Goal: Task Accomplishment & Management: Use online tool/utility

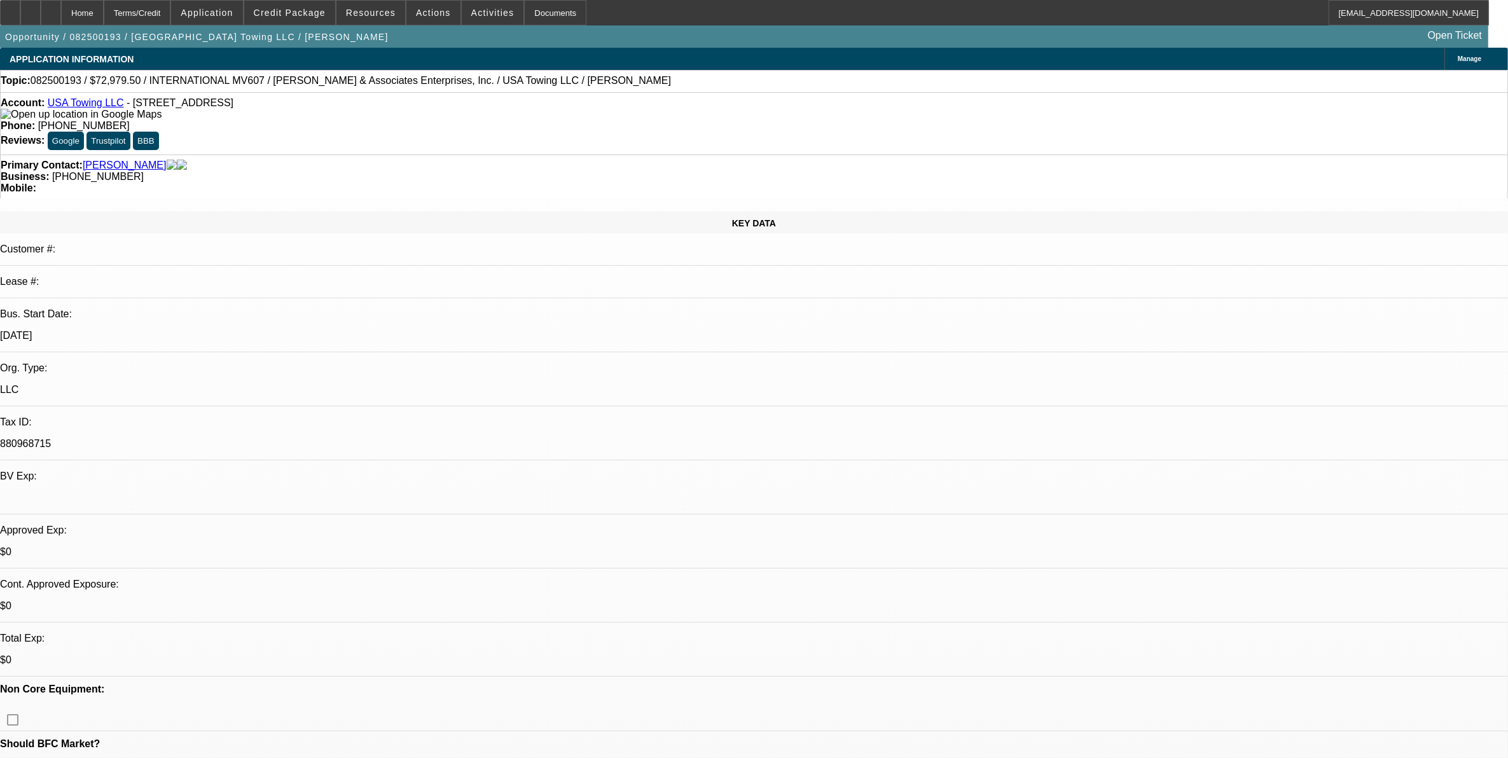
select select "0"
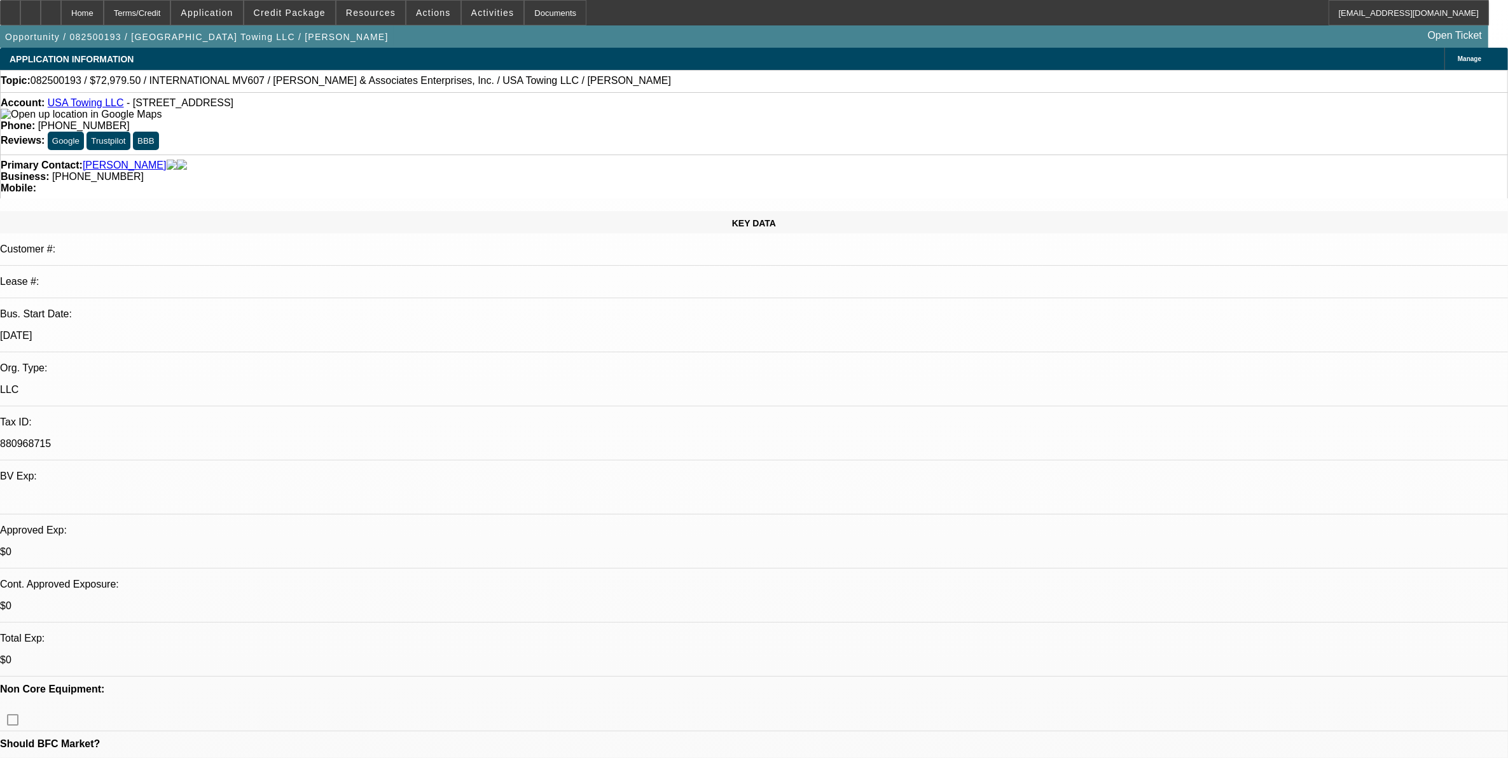
select select "0"
select select "0.1"
select select "0"
select select "0.1"
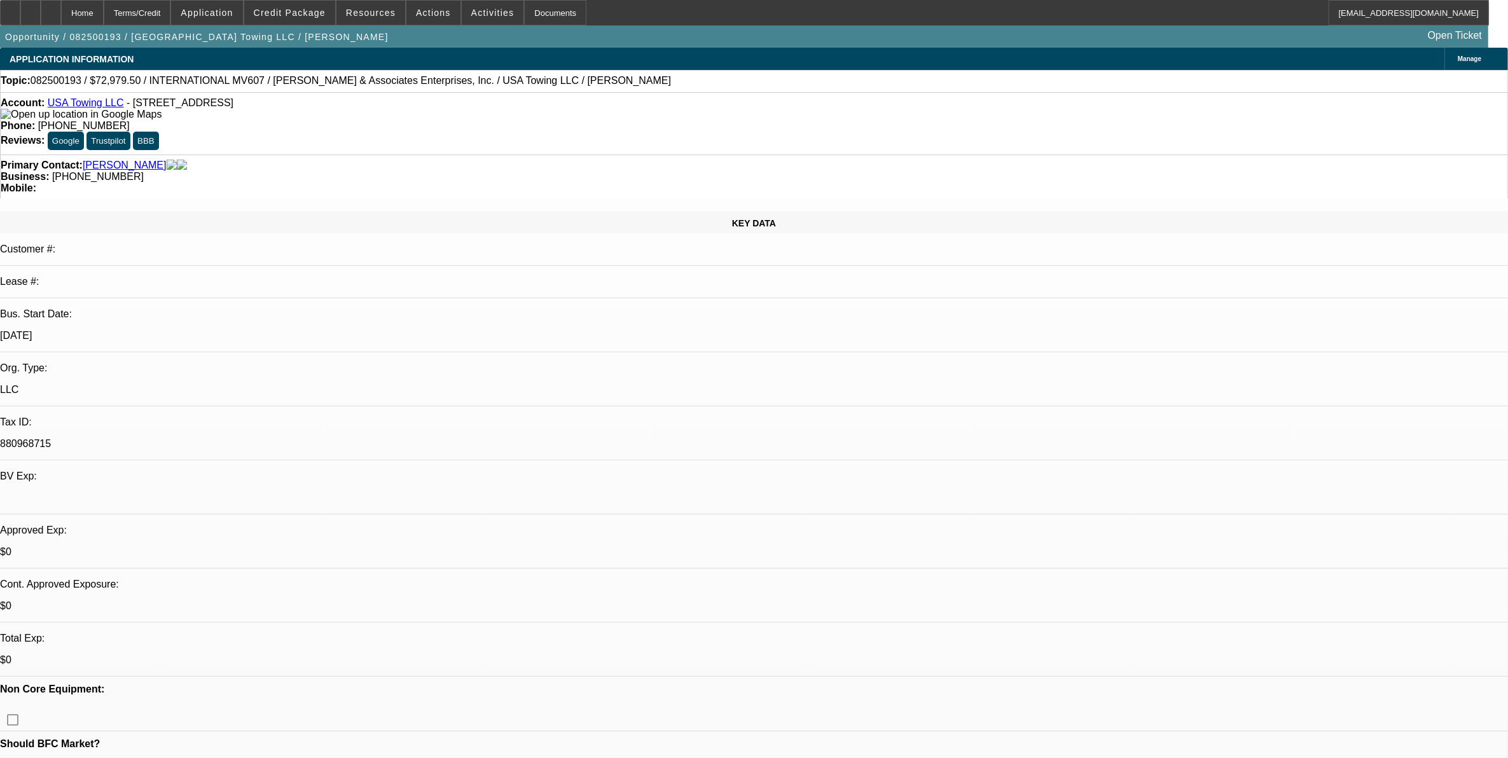
select select "0"
select select "1"
select select "2"
select select "6"
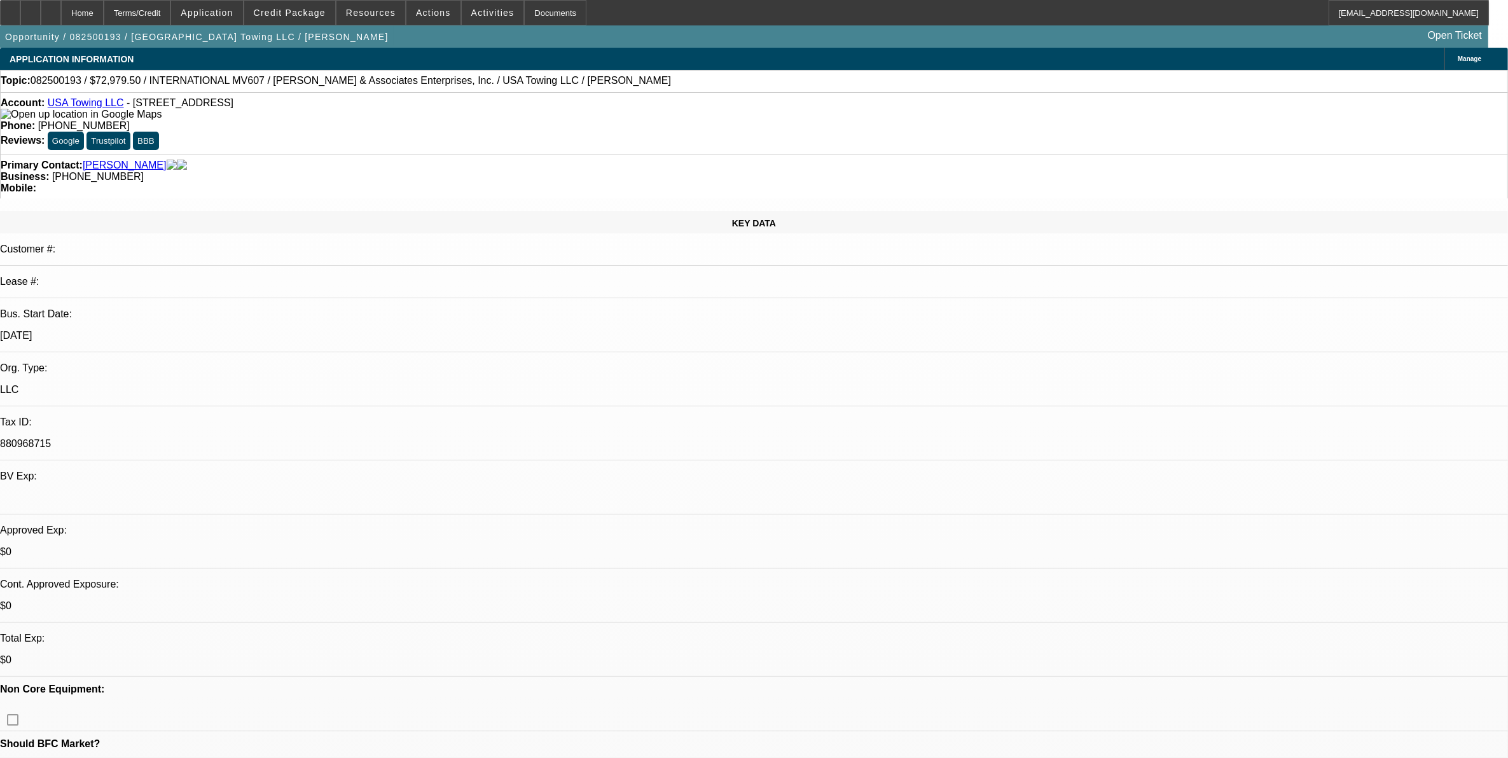
select select "1"
select select "2"
select select "6"
select select "1"
select select "2"
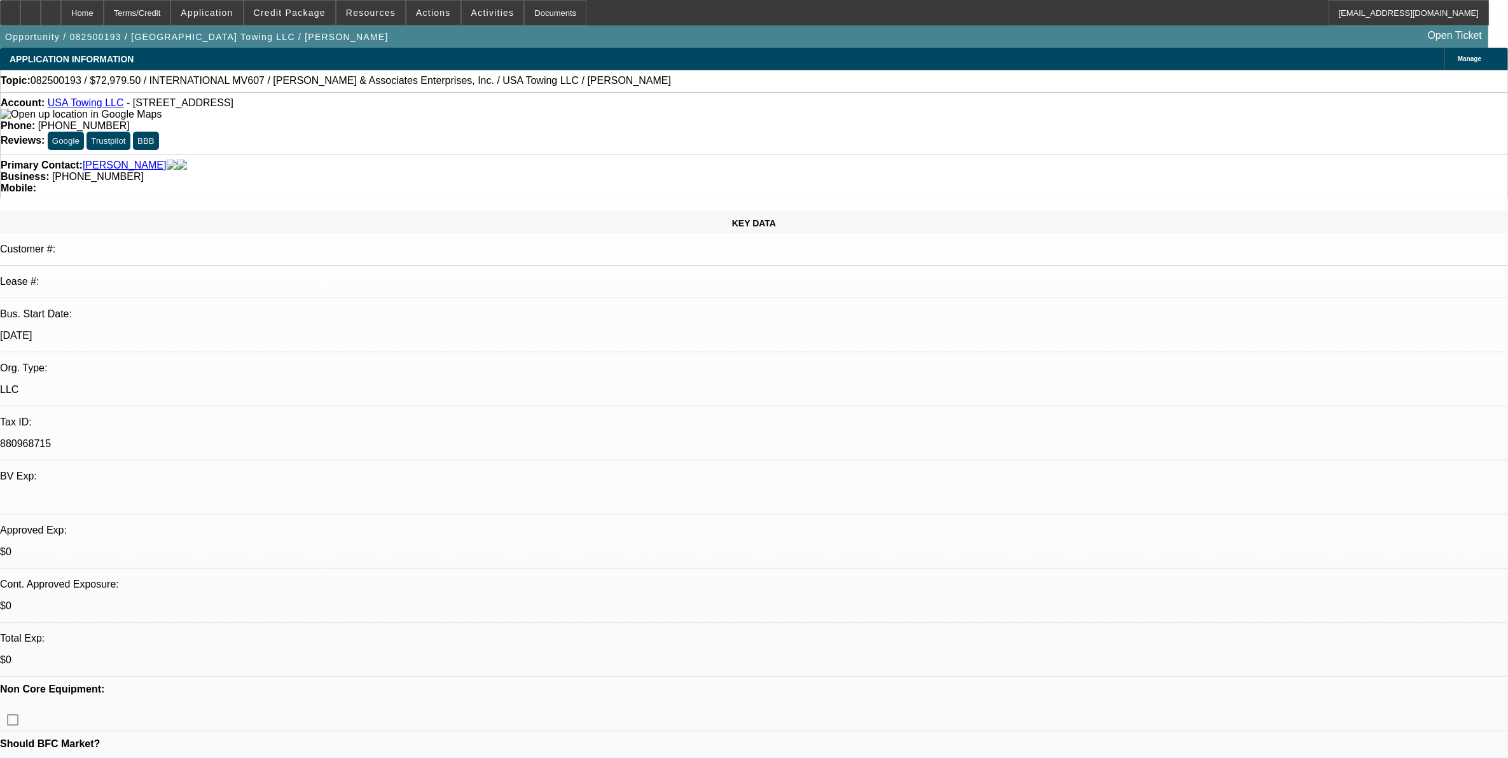
select select "6"
select select "1"
select select "2"
select select "6"
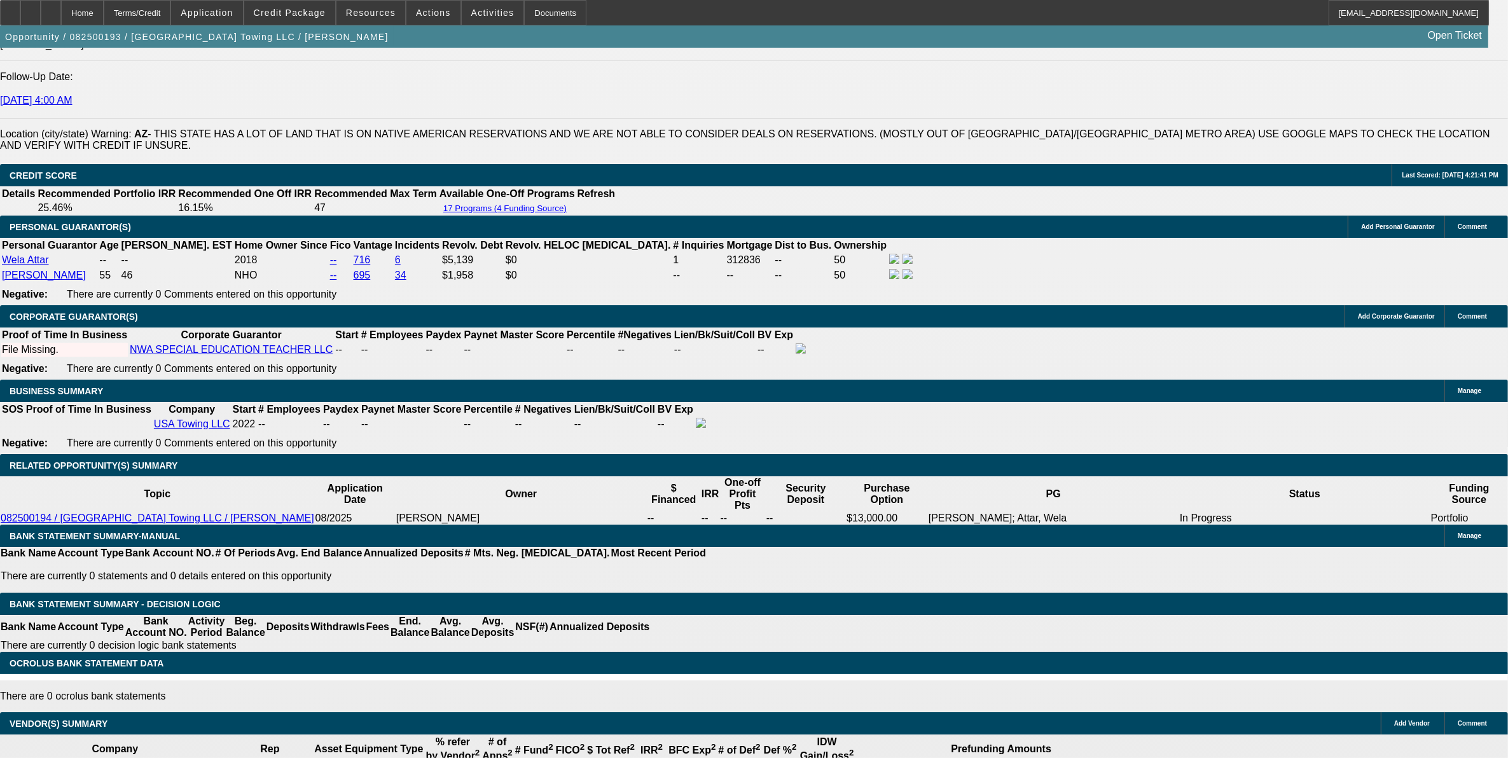
scroll to position [1828, 0]
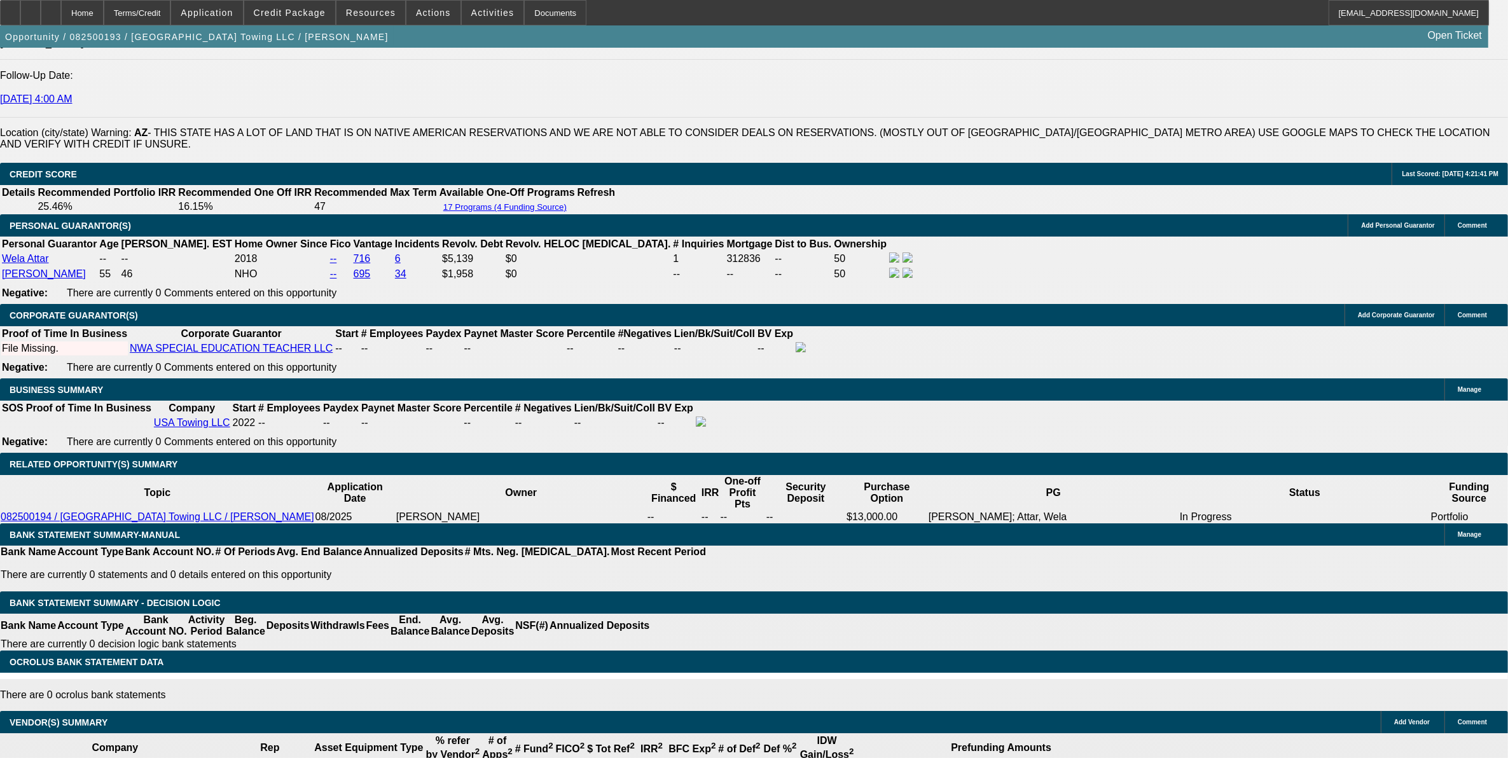
drag, startPoint x: 312, startPoint y: 239, endPoint x: 370, endPoint y: 239, distance: 57.9
type input "UNKNOWN"
type input "19"
type input "$1,382.67"
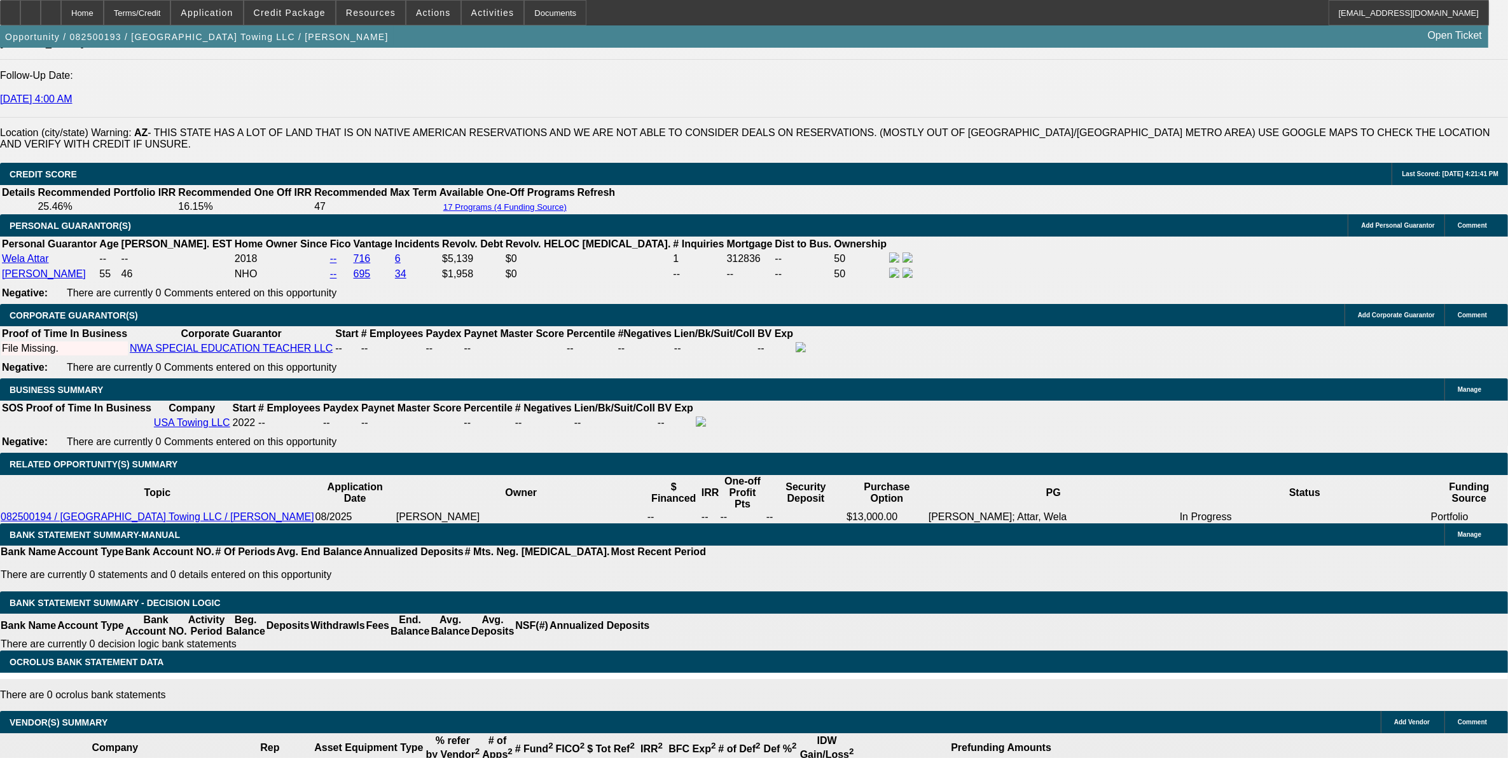
type input "19."
type input "$2,020.62"
type input "19.5"
type input "$2,040.34"
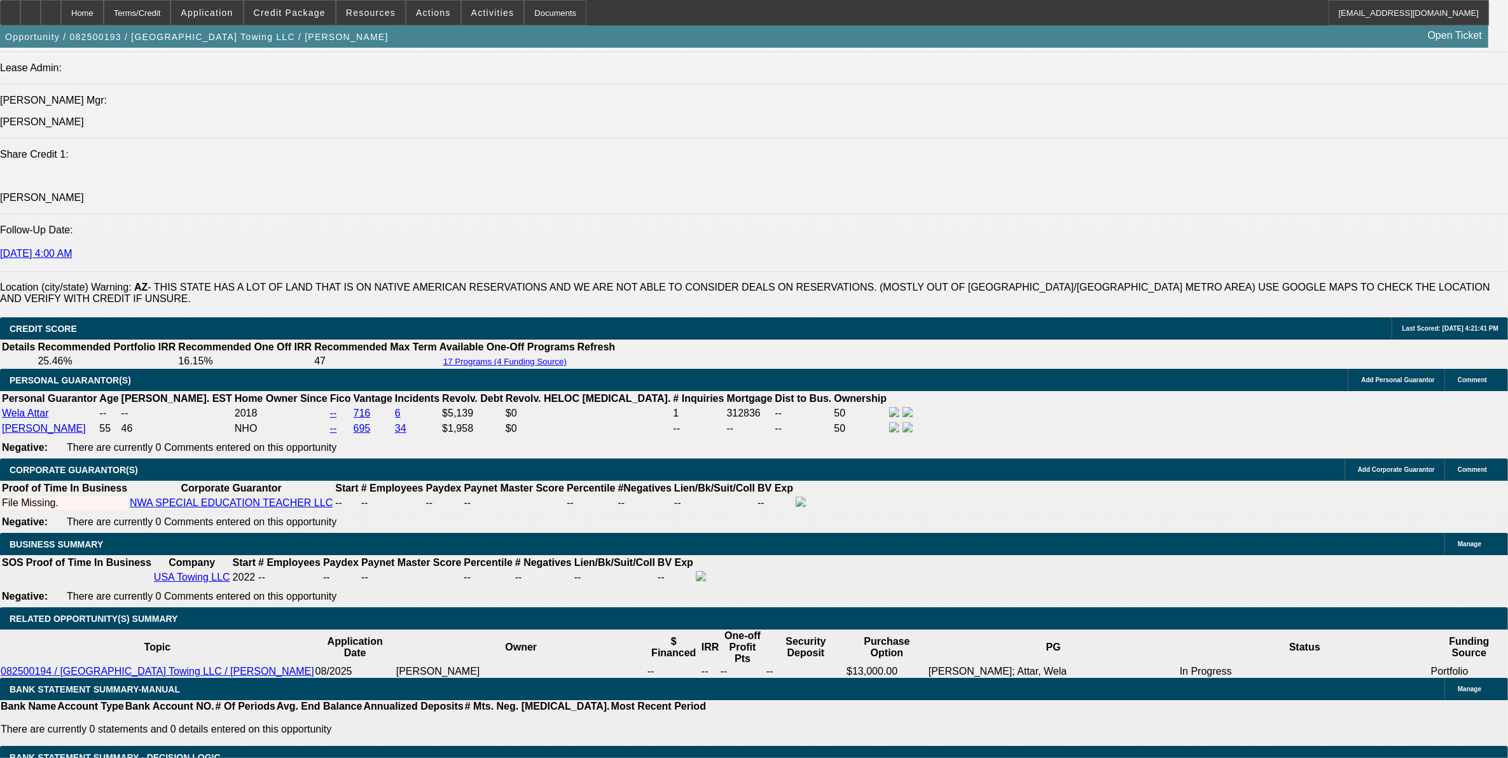
scroll to position [1510, 0]
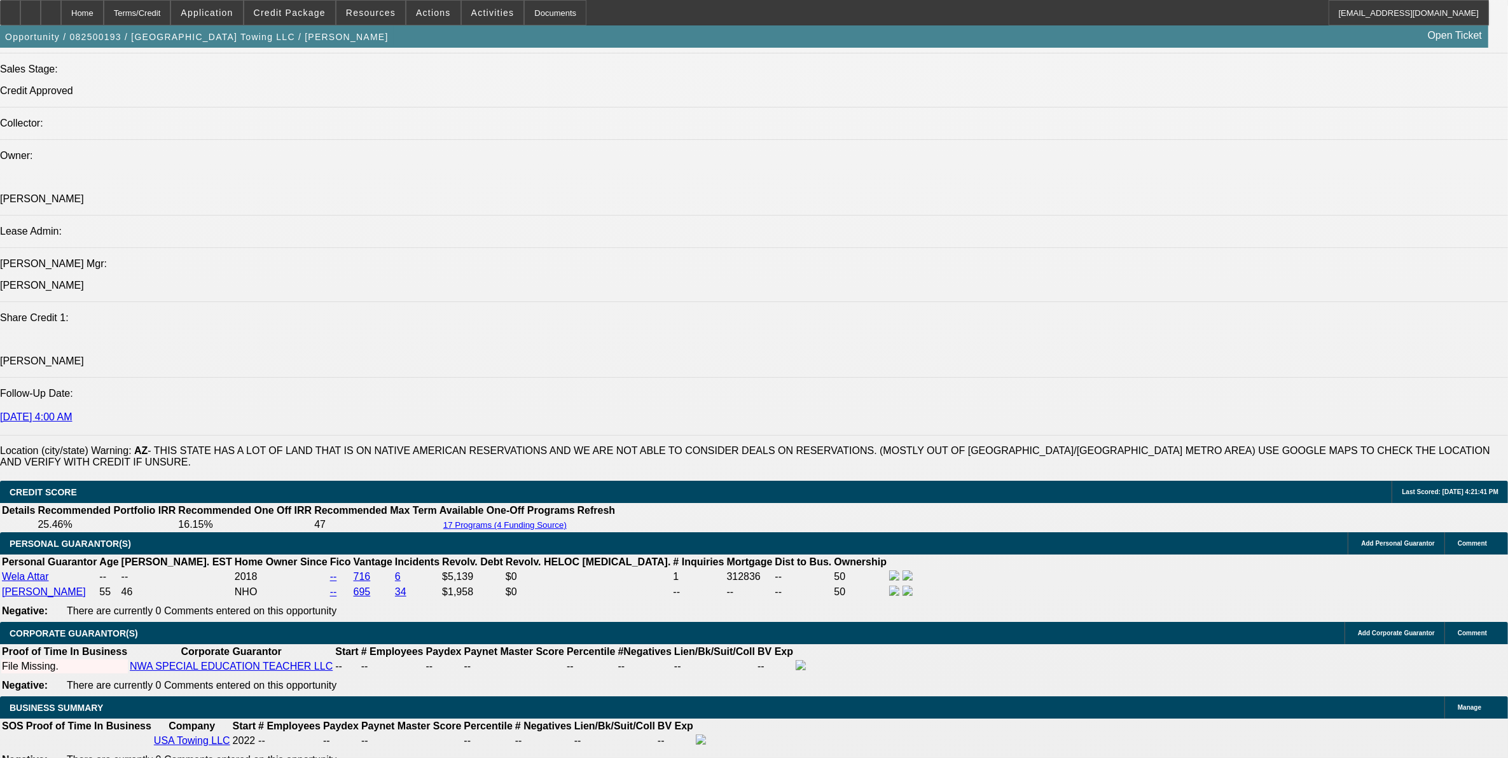
type input "19.5"
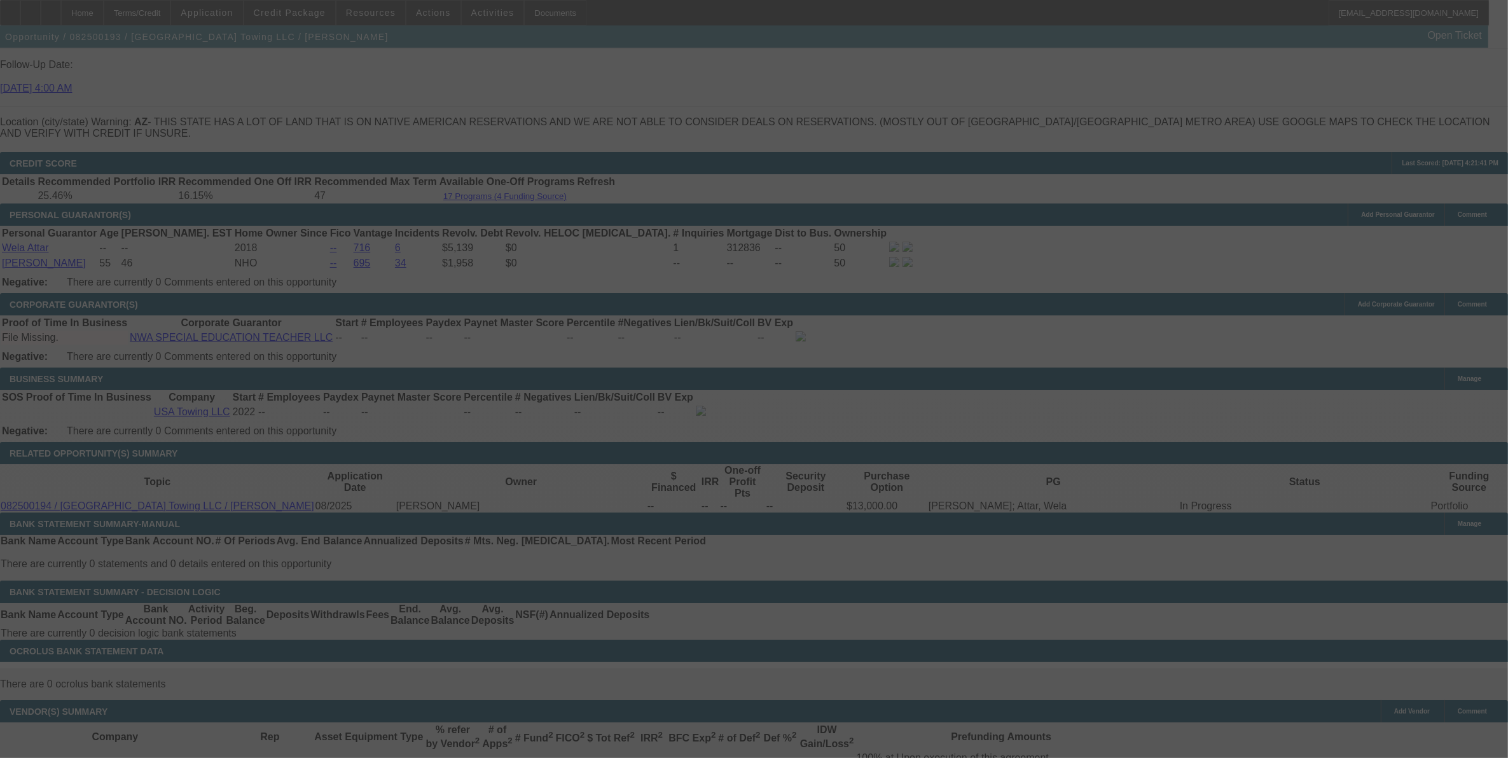
scroll to position [1908, 0]
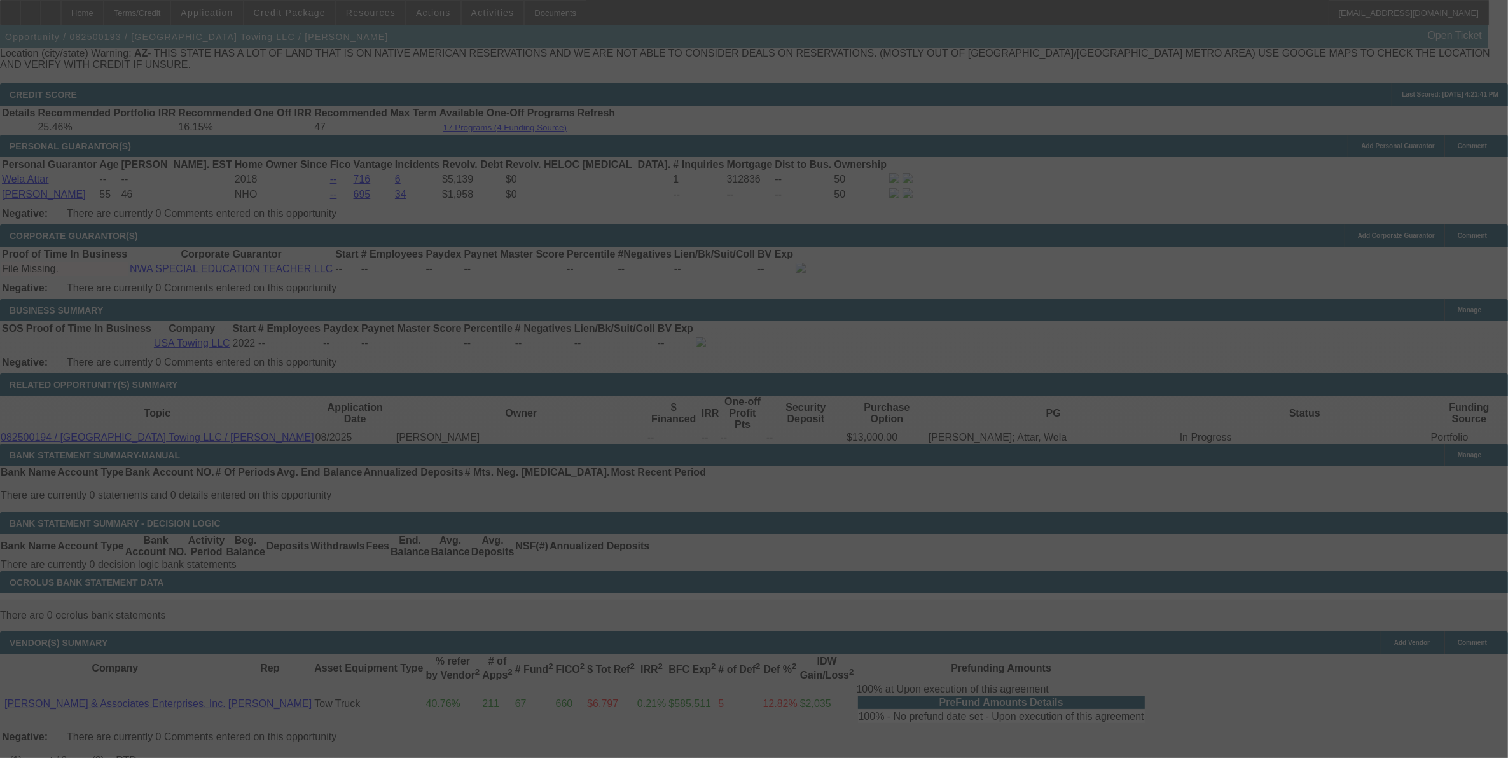
select select "0"
select select "2"
select select "0"
select select "6"
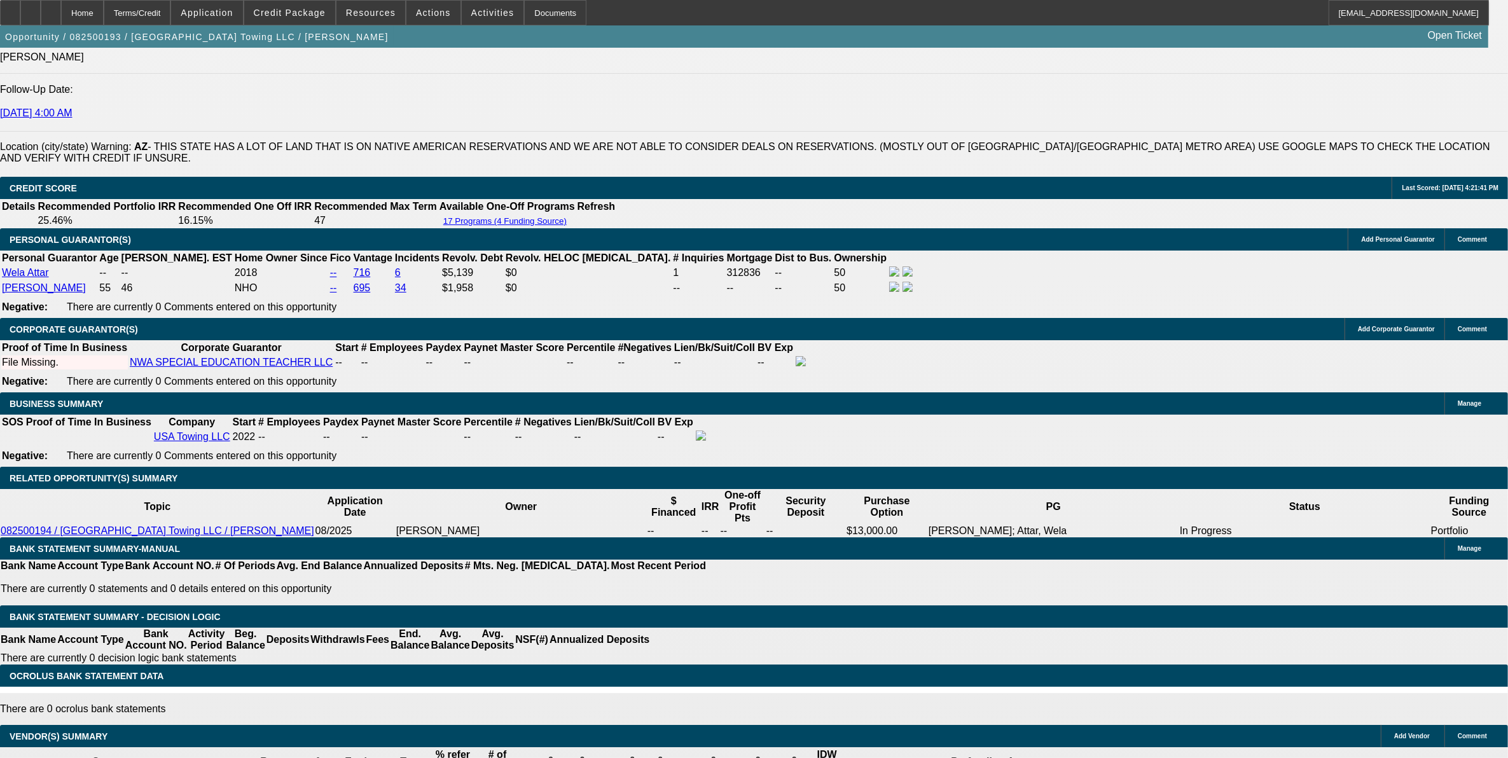
scroll to position [1590, 0]
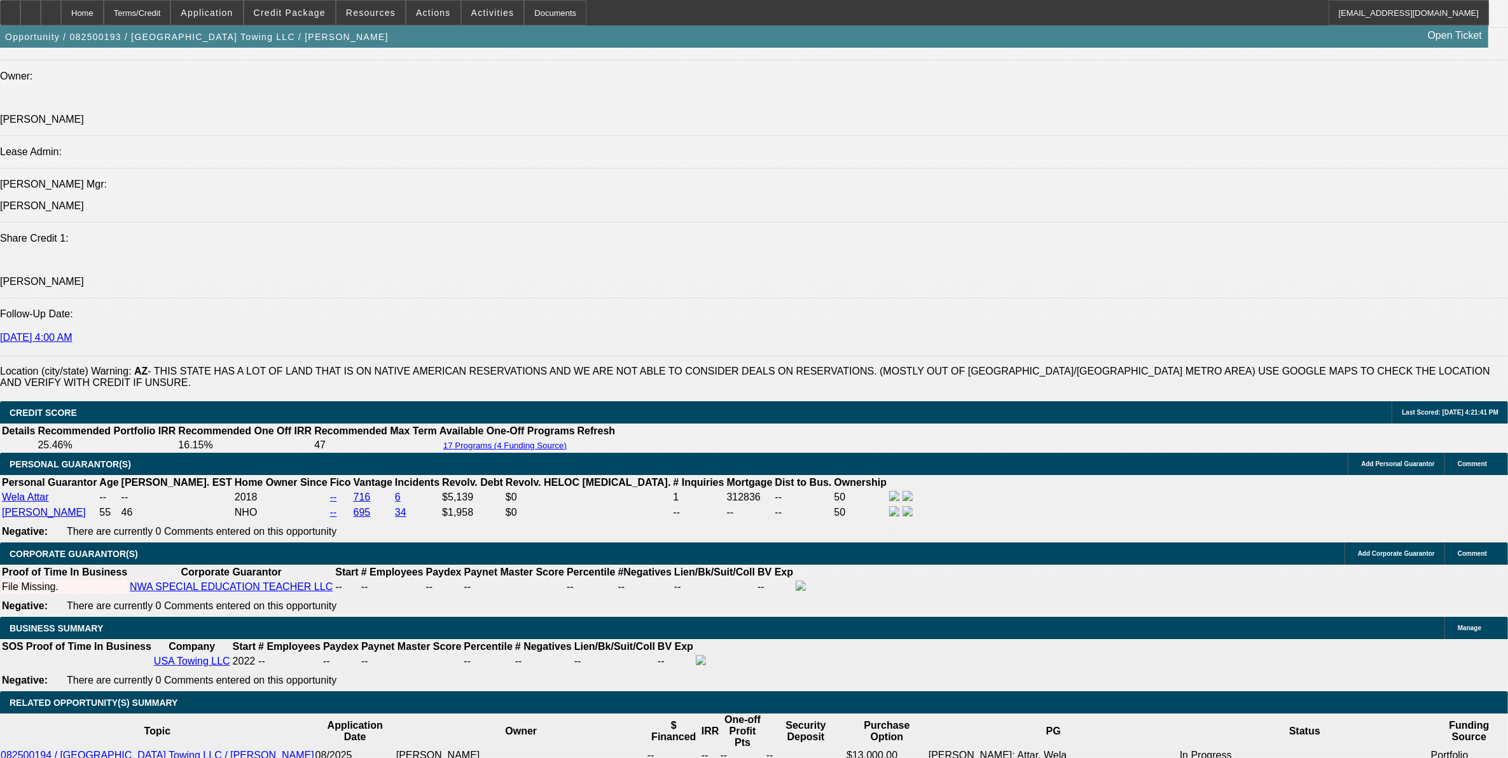
drag, startPoint x: 310, startPoint y: 480, endPoint x: 468, endPoint y: 457, distance: 159.5
type input "UNKNOWN"
type input "18"
type input "$1,382.67"
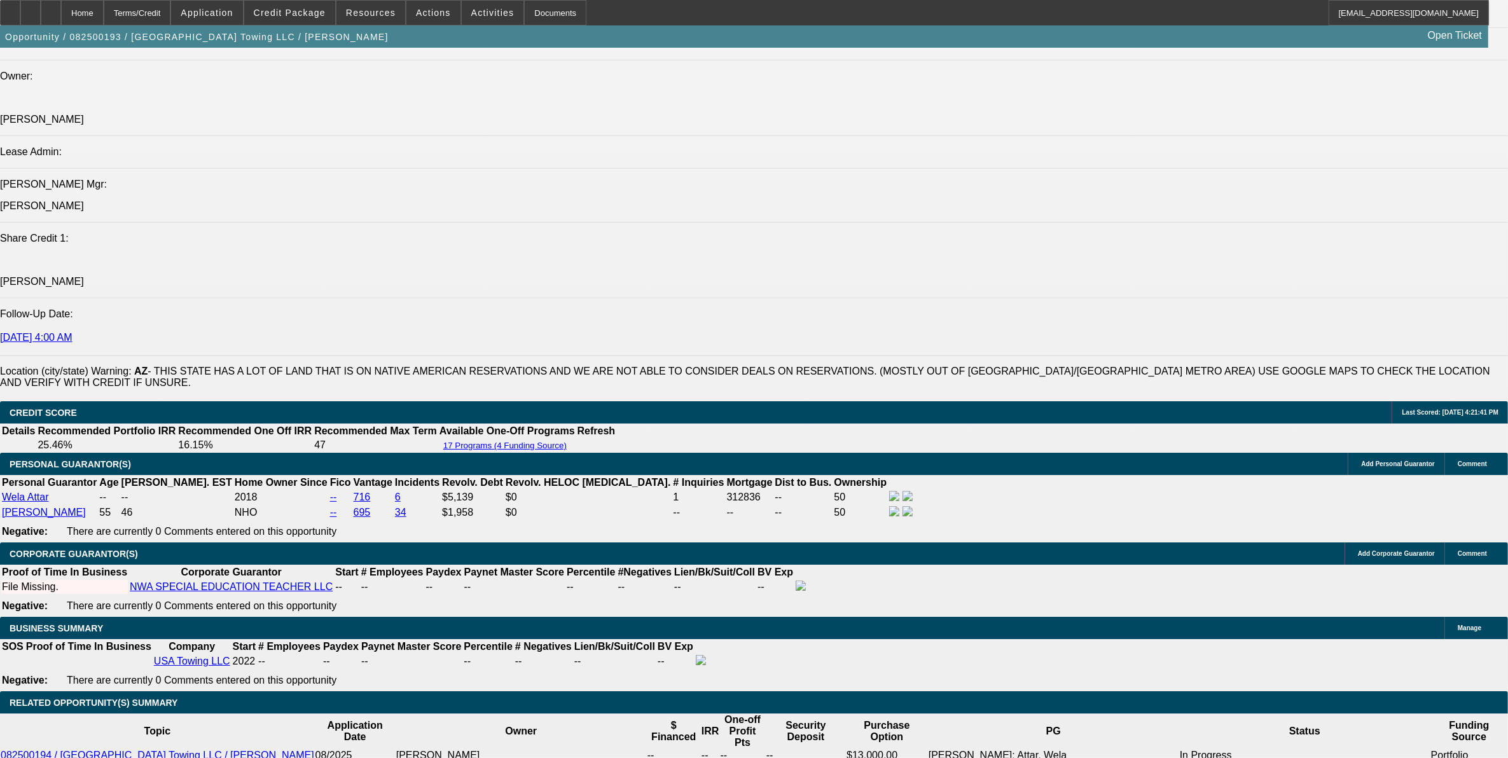
type input "18."
type input "$1,981.49"
type input "18.9"
type input "$2,016.69"
type input "18.9"
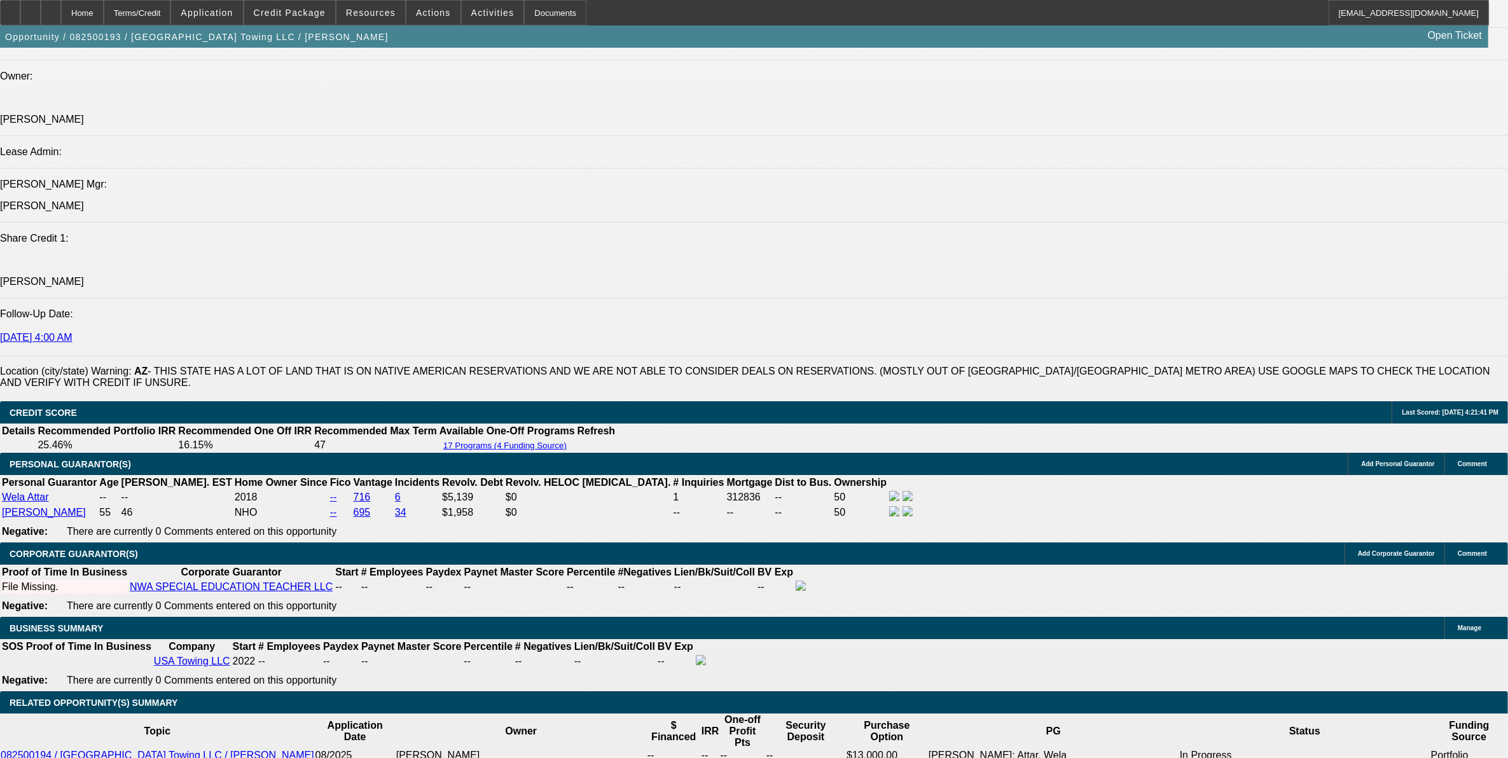
drag, startPoint x: 227, startPoint y: 139, endPoint x: 193, endPoint y: 230, distance: 97.8
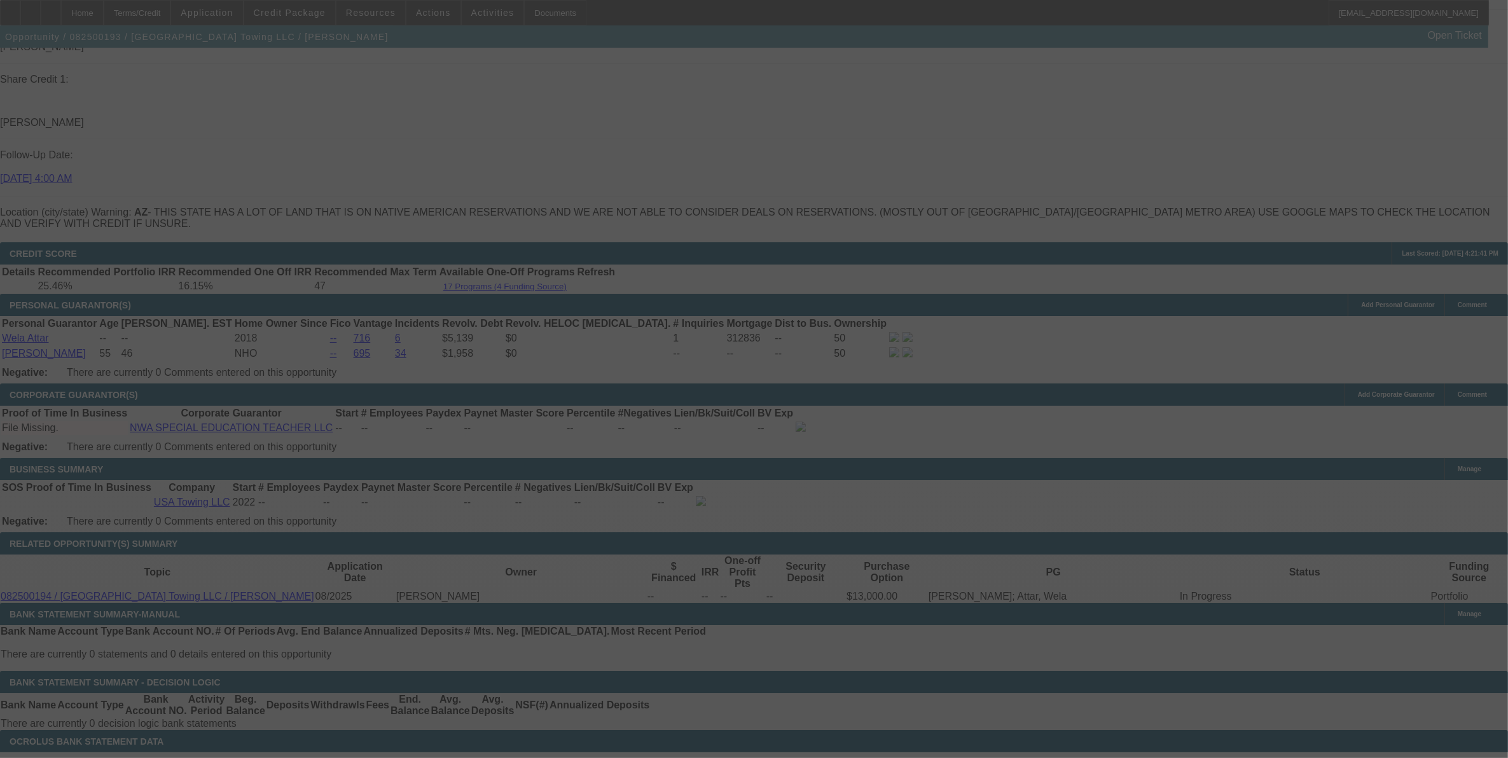
scroll to position [1734, 0]
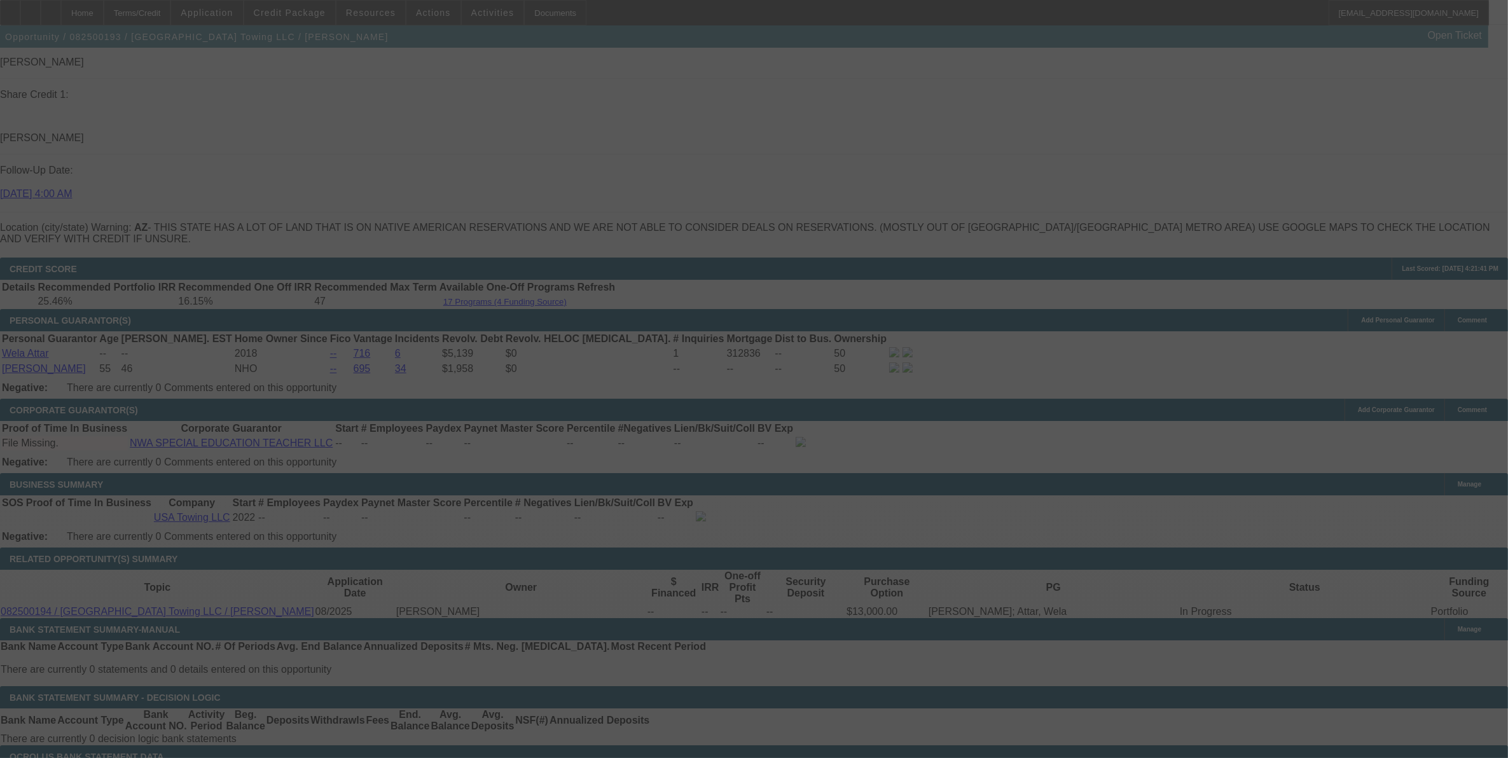
select select "0"
select select "2"
select select "0"
select select "6"
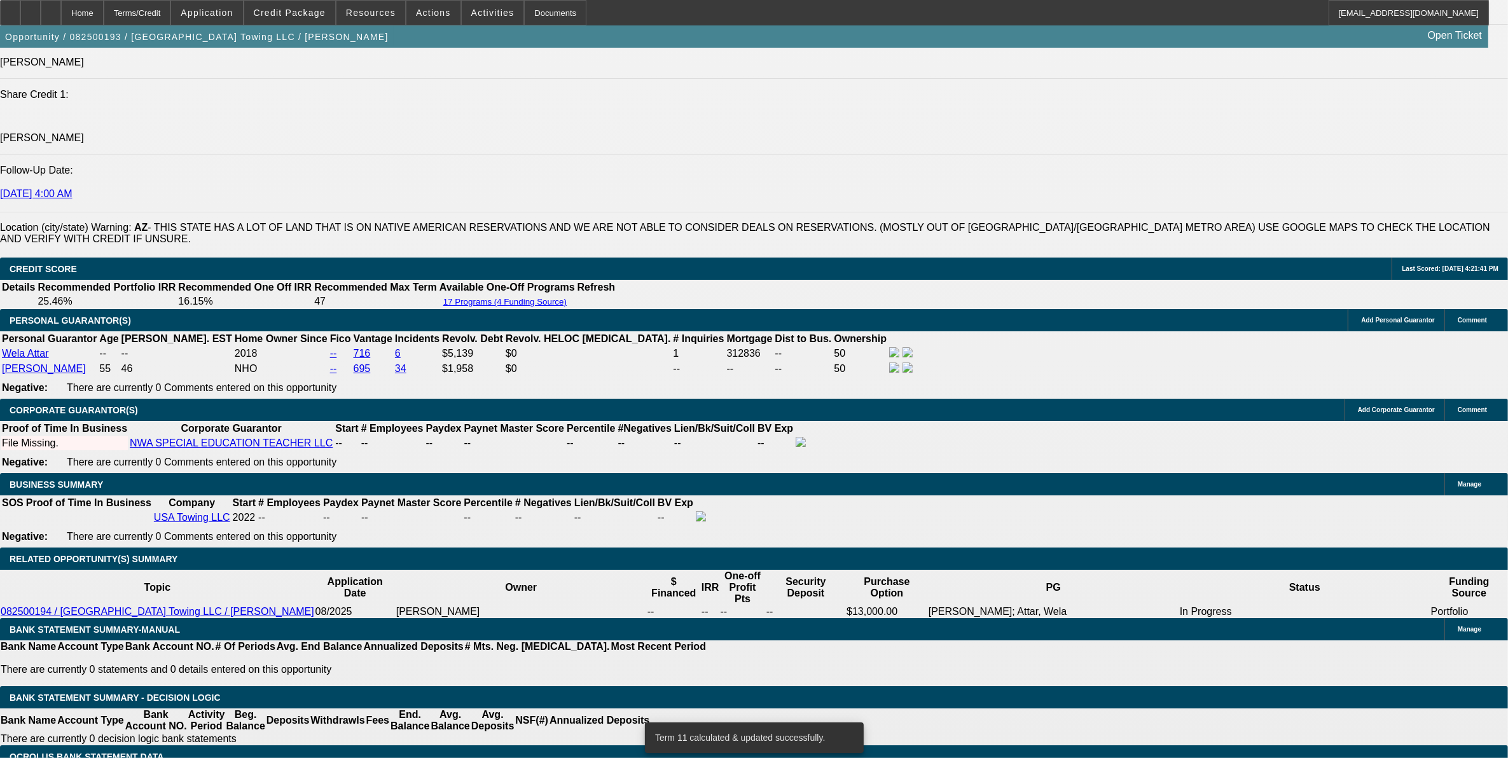
drag, startPoint x: 307, startPoint y: 335, endPoint x: 427, endPoint y: 320, distance: 121.7
type input "UNKNOWN"
type input "19"
type input "$1,382.67"
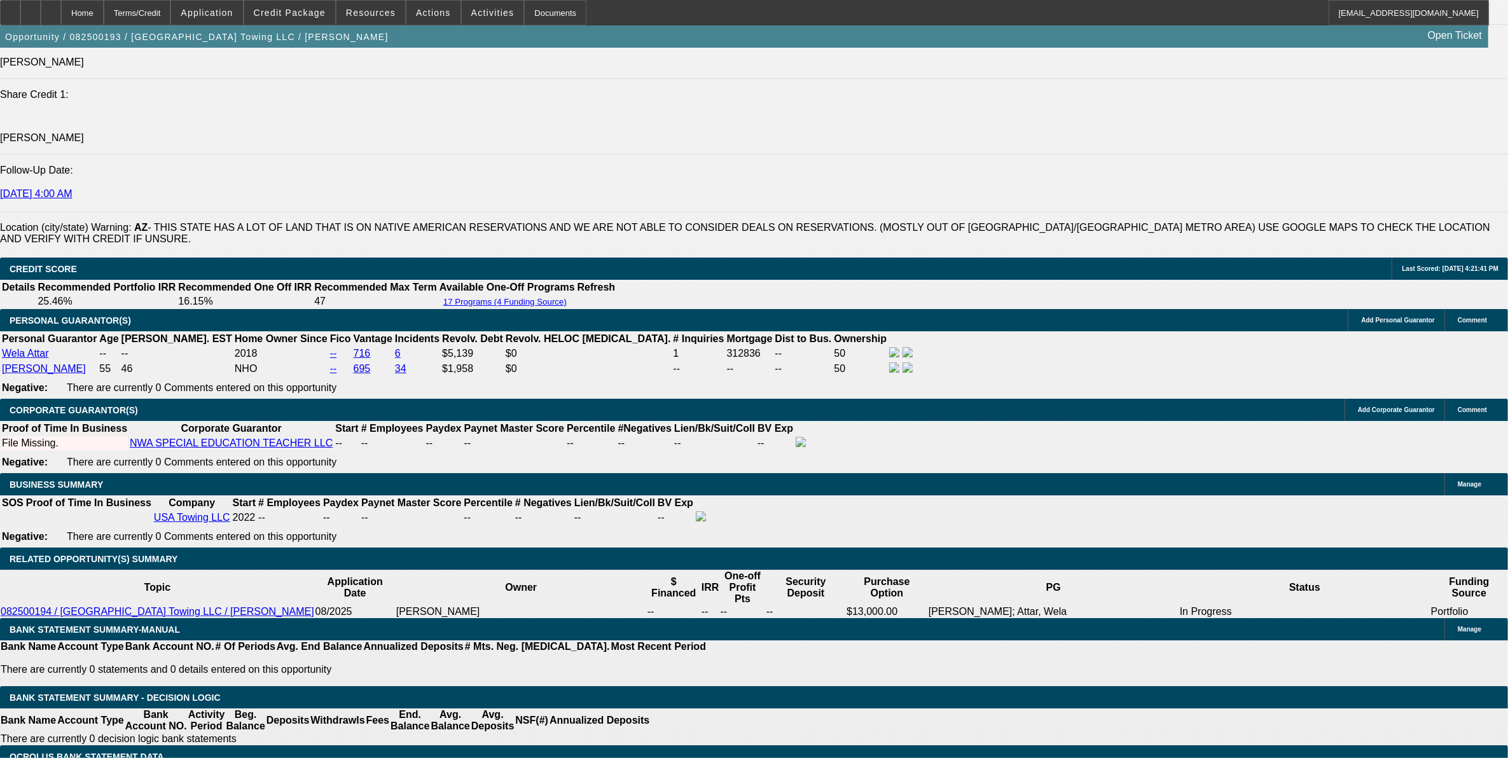
type input "19."
type input "$2,020.62"
type input "19.4"
type input "$2,036.39"
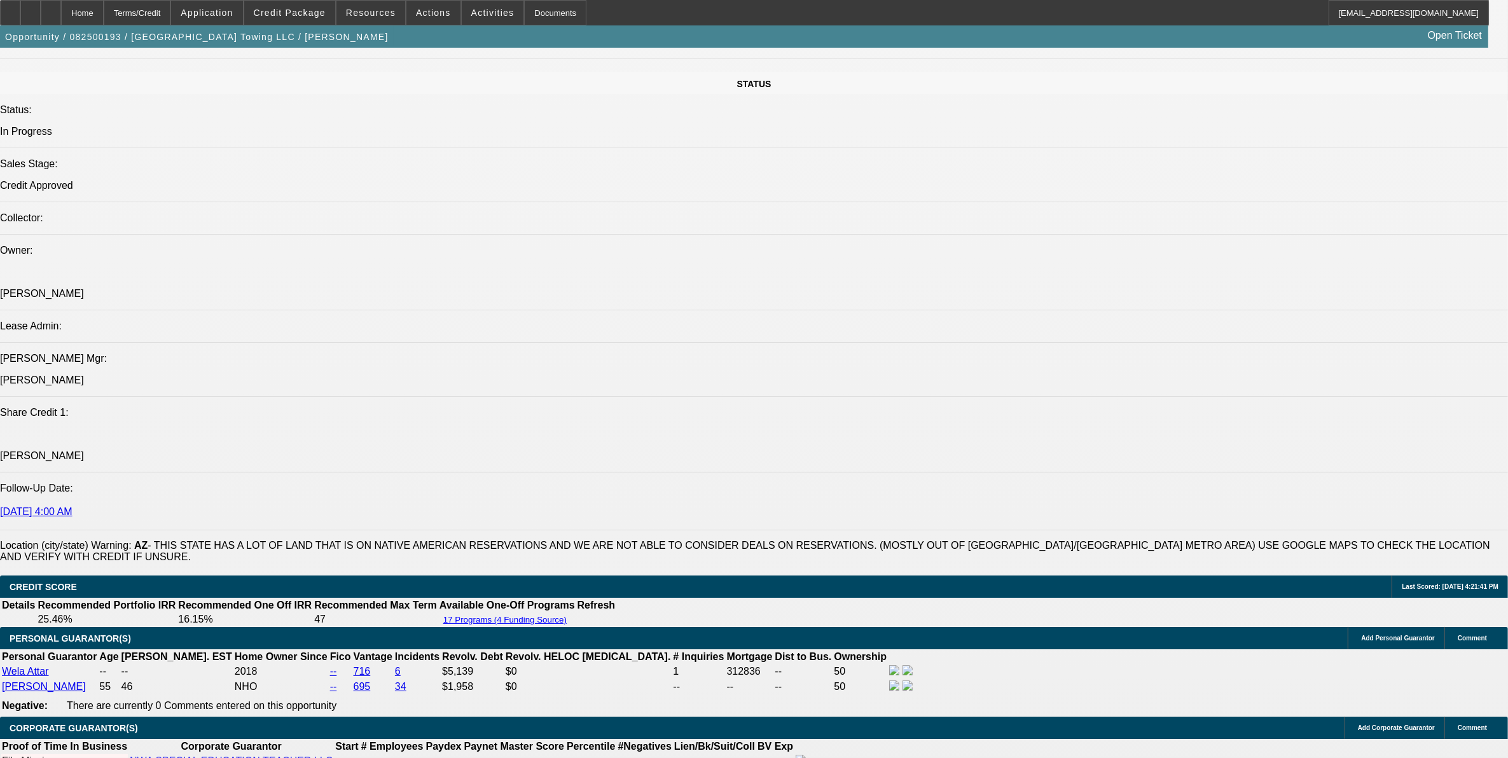
type input "19.4"
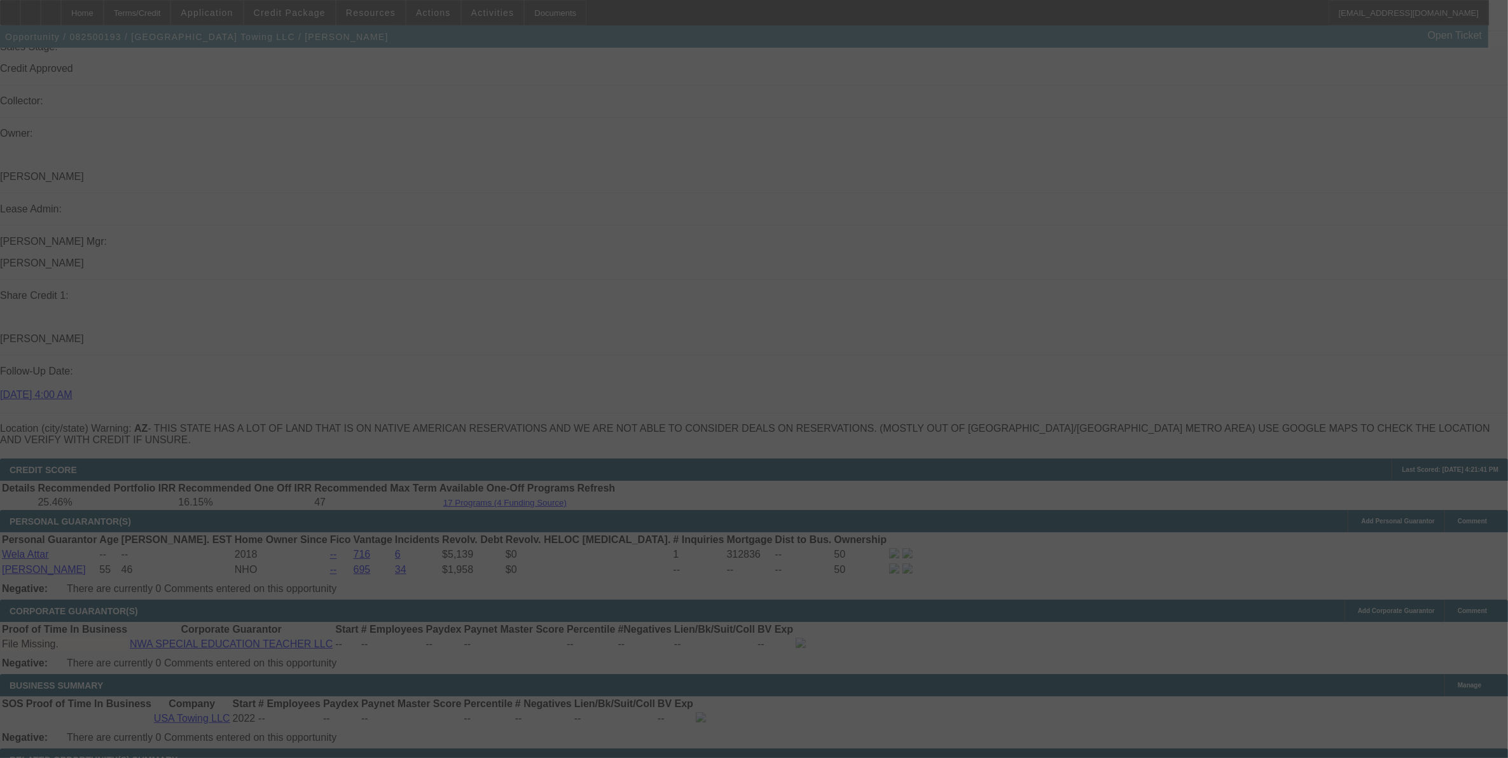
scroll to position [1734, 0]
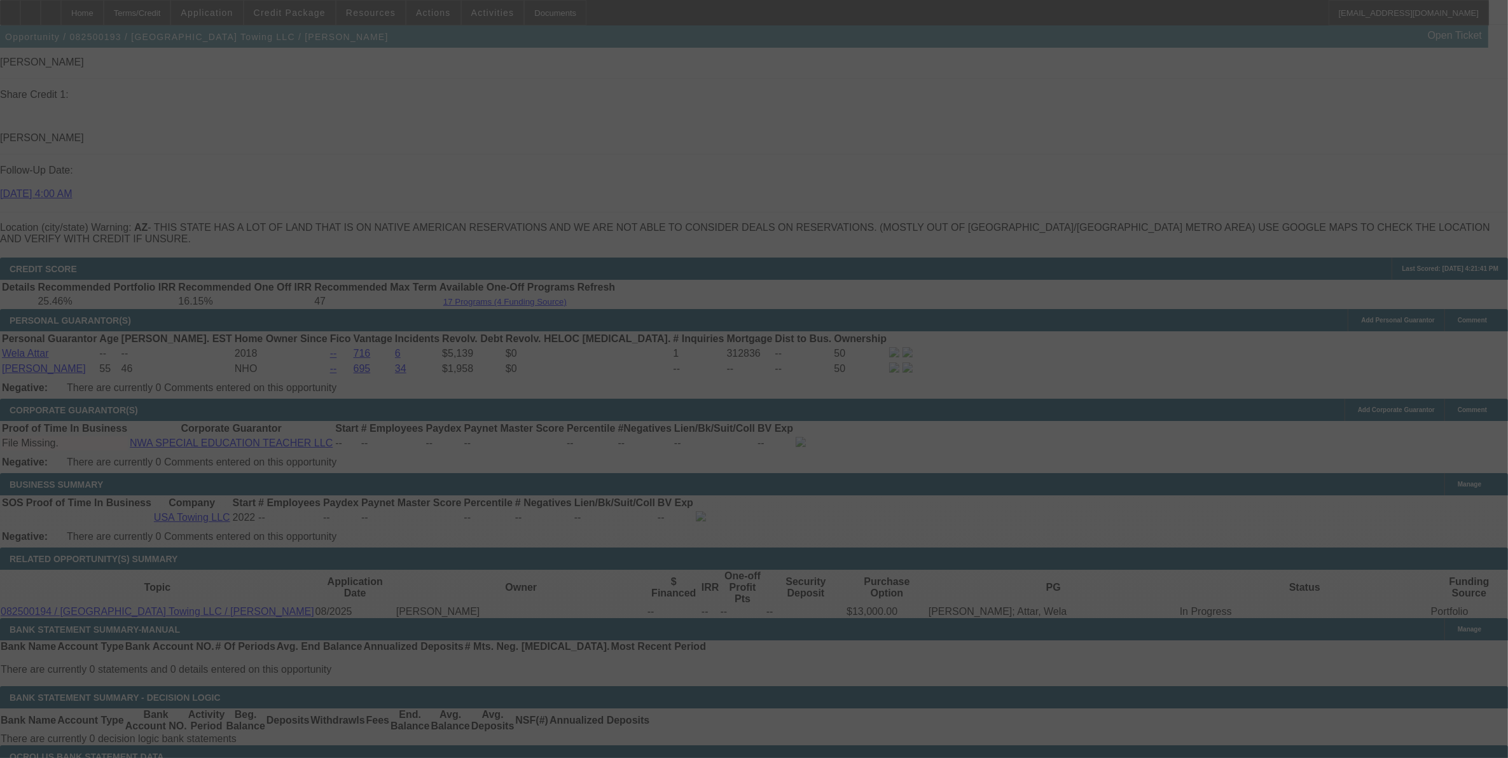
select select "0"
select select "2"
select select "0"
select select "6"
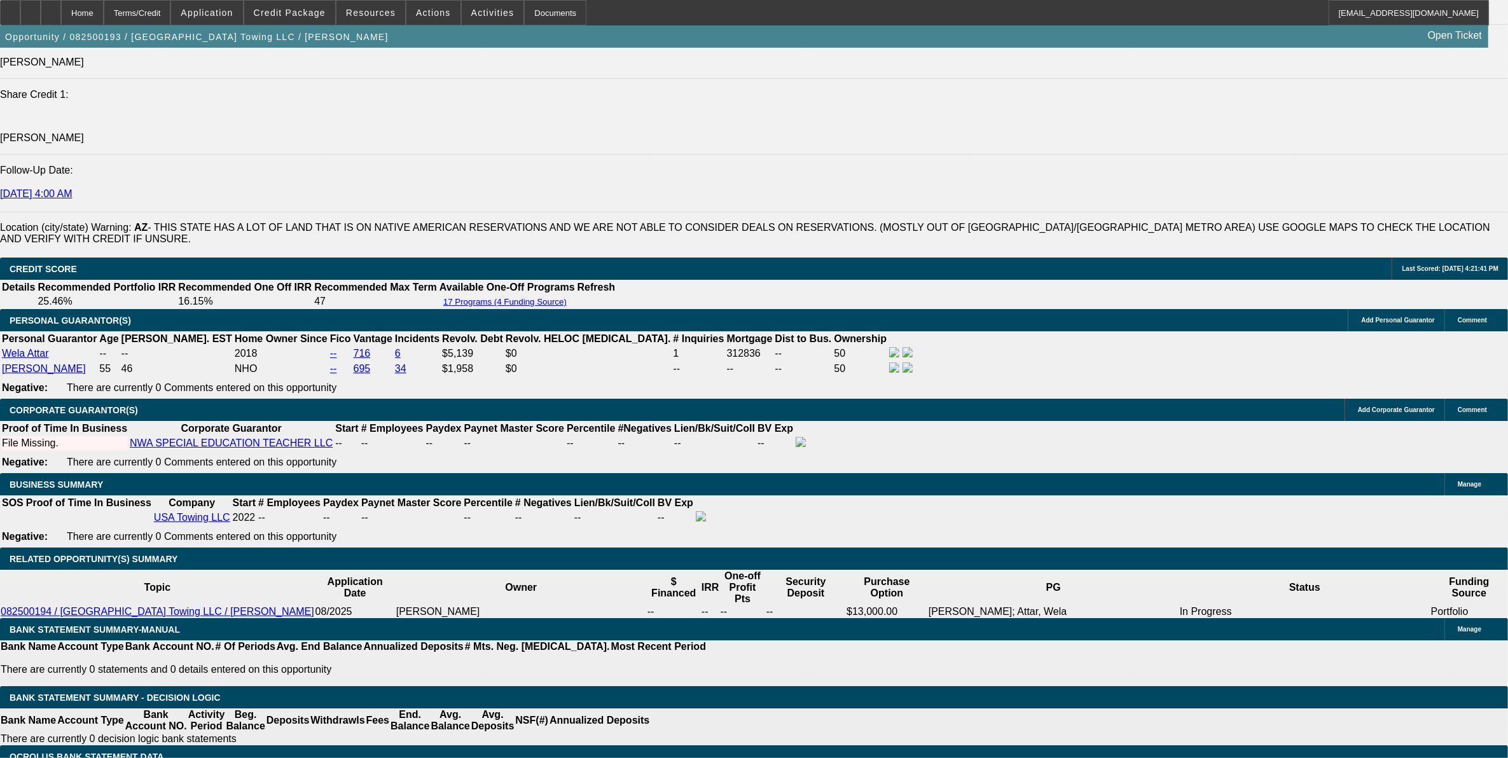
drag, startPoint x: 309, startPoint y: 339, endPoint x: 363, endPoint y: 338, distance: 54.1
type input "UNKNOWN"
type input "19"
type input "$1,382.67"
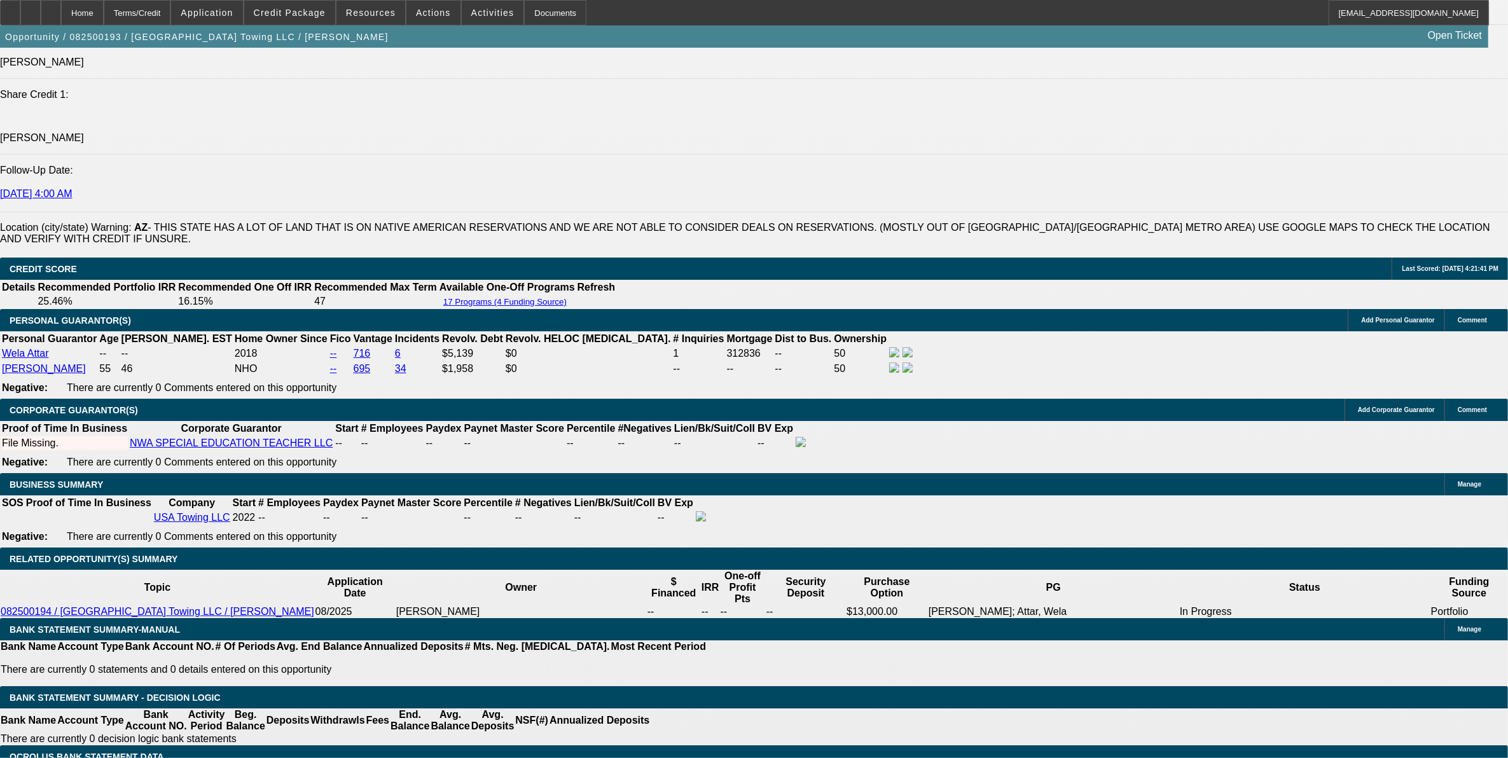
type input "19."
type input "$2,020.62"
type input "19.5"
type input "$2,040.34"
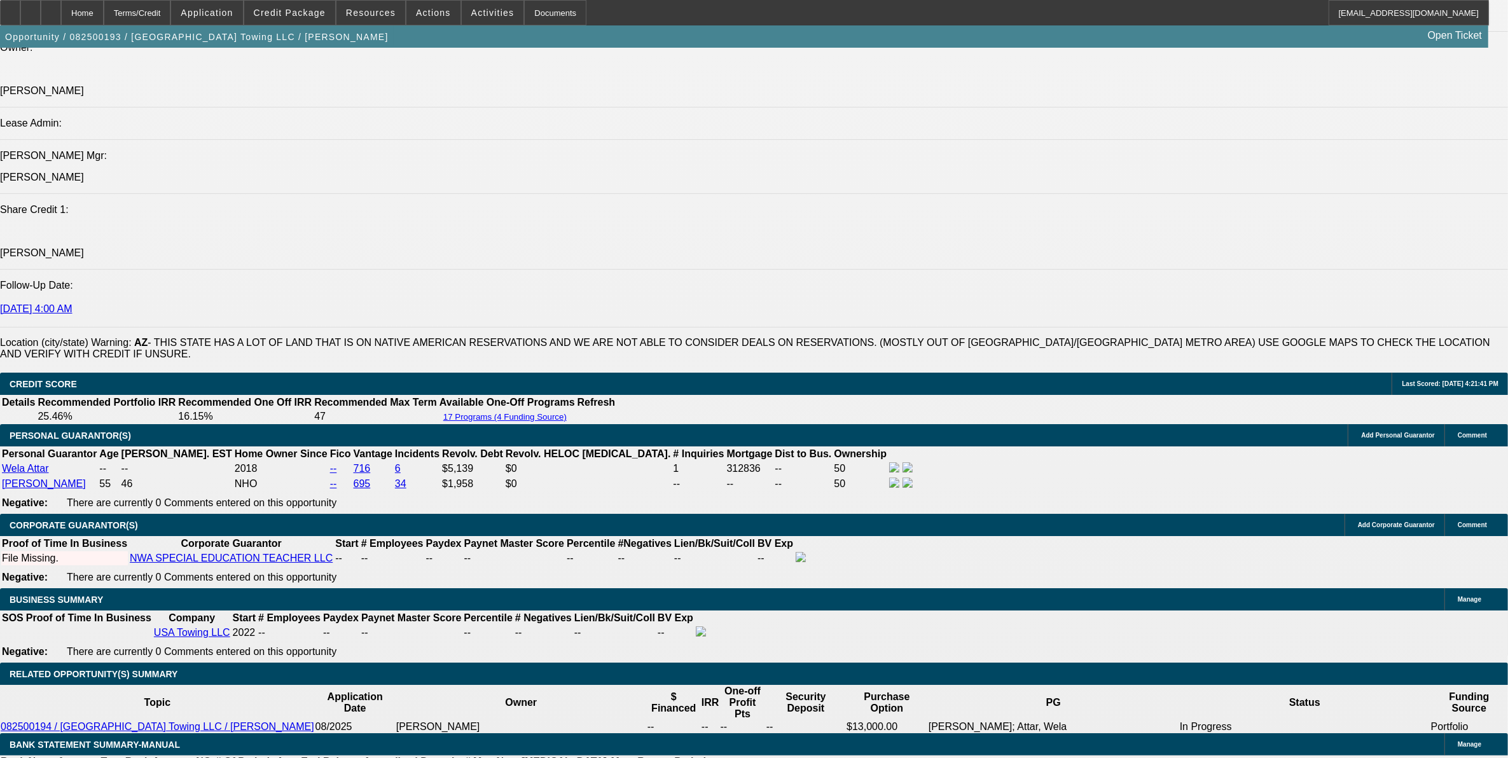
scroll to position [1575, 0]
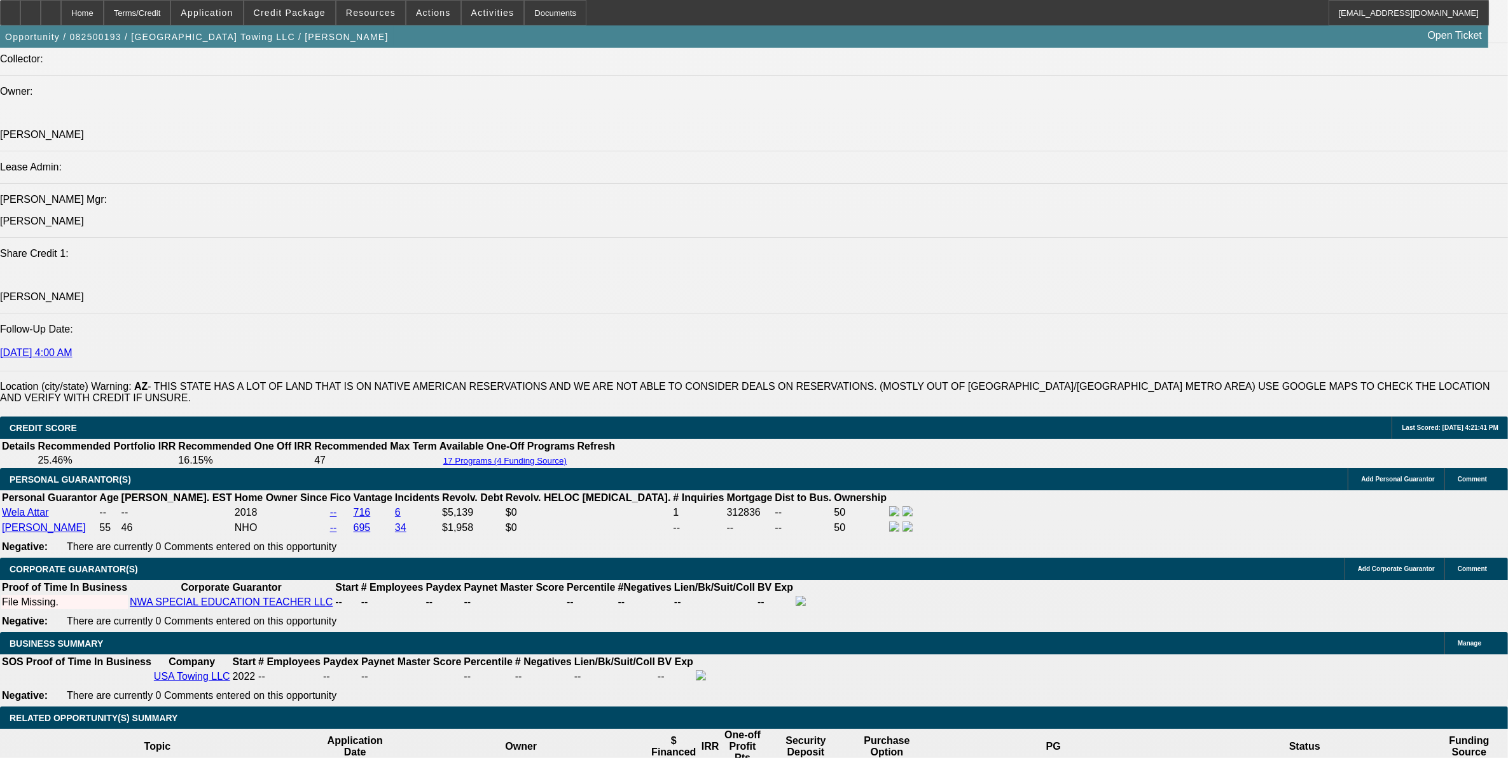
type input "19.5"
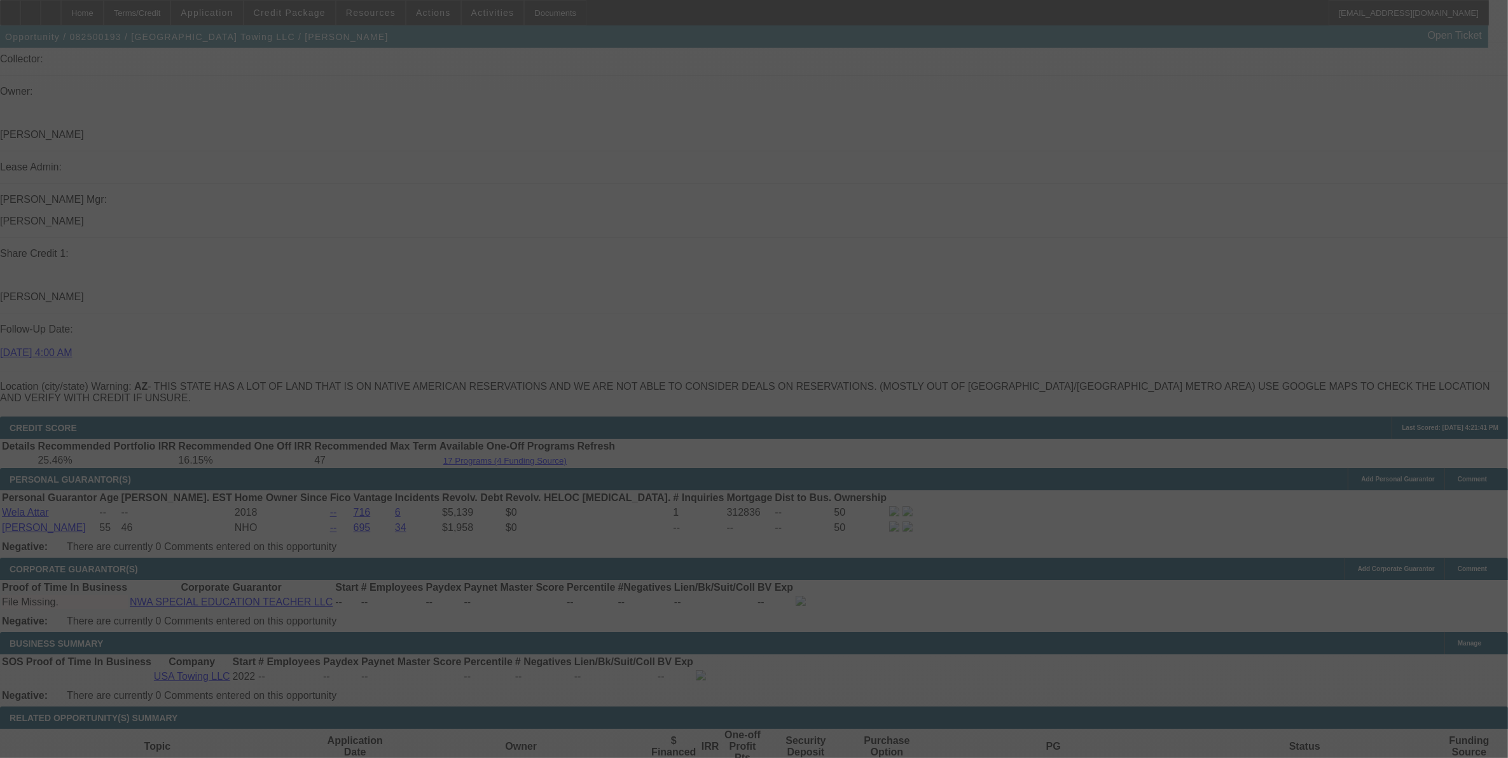
select select "0"
select select "2"
select select "0"
select select "6"
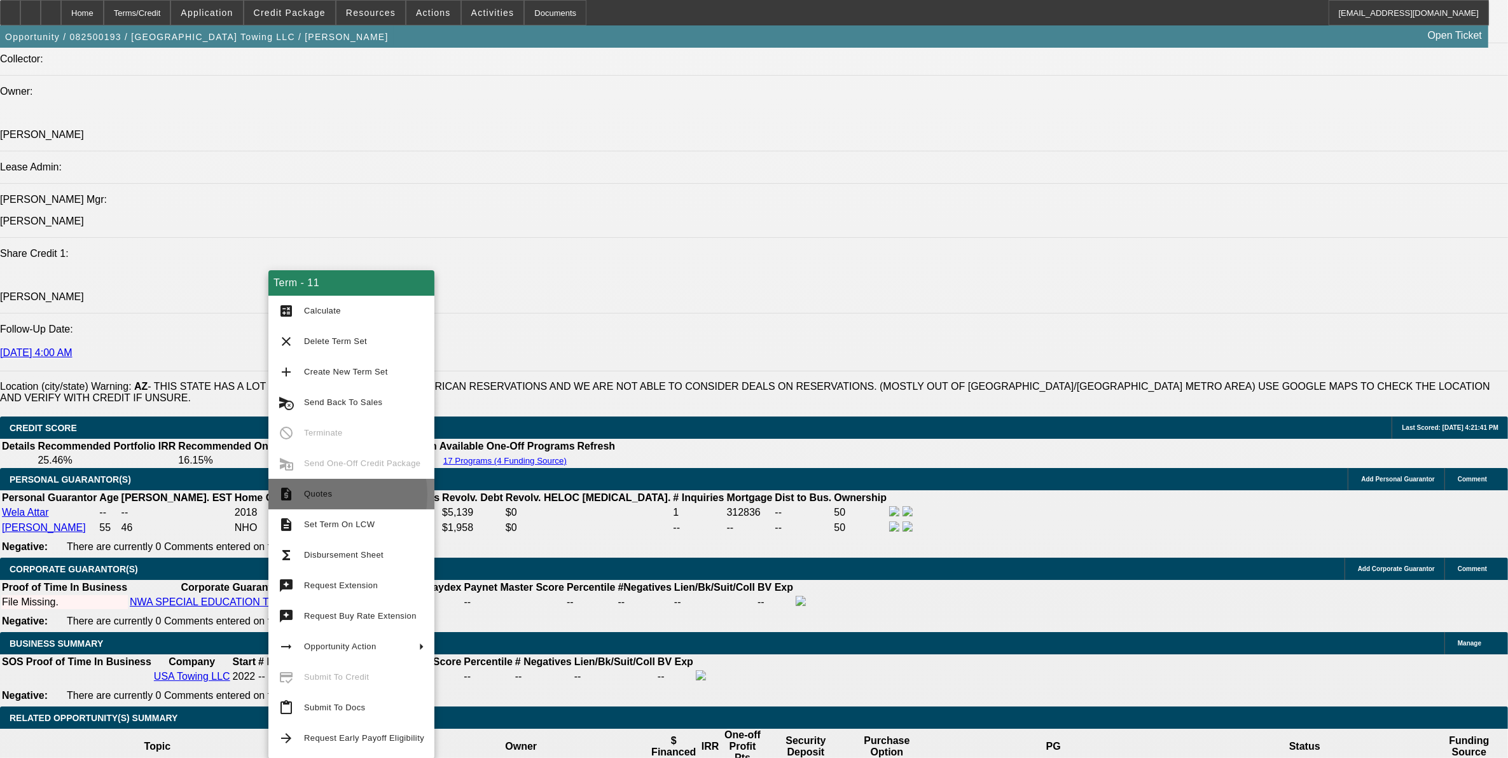
click at [315, 495] on span "Quotes" at bounding box center [318, 494] width 28 height 10
